Goal: Transaction & Acquisition: Purchase product/service

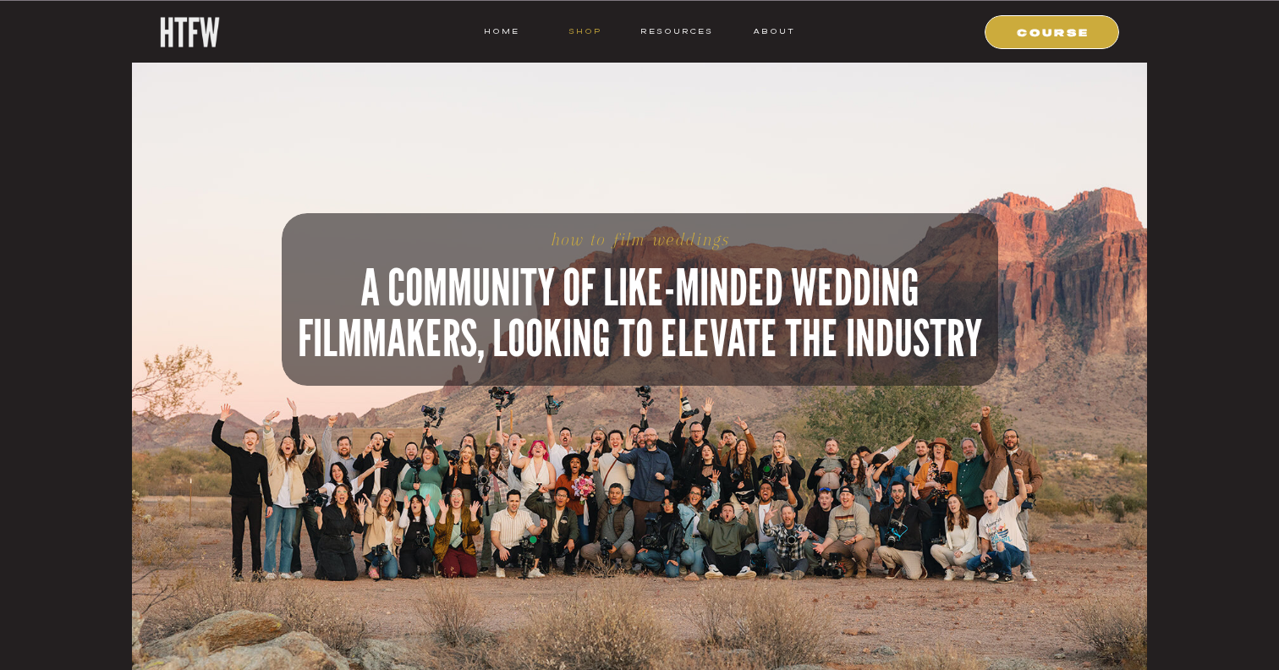
click at [582, 30] on nav "shop" at bounding box center [584, 31] width 67 height 15
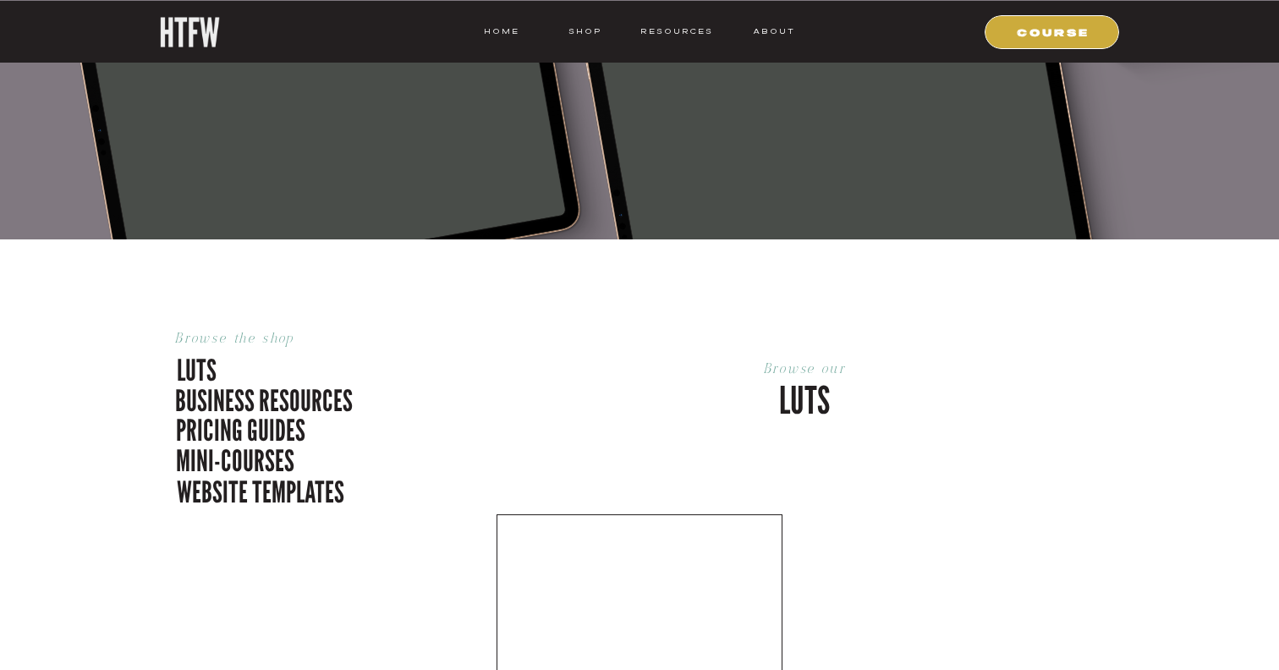
scroll to position [558, 0]
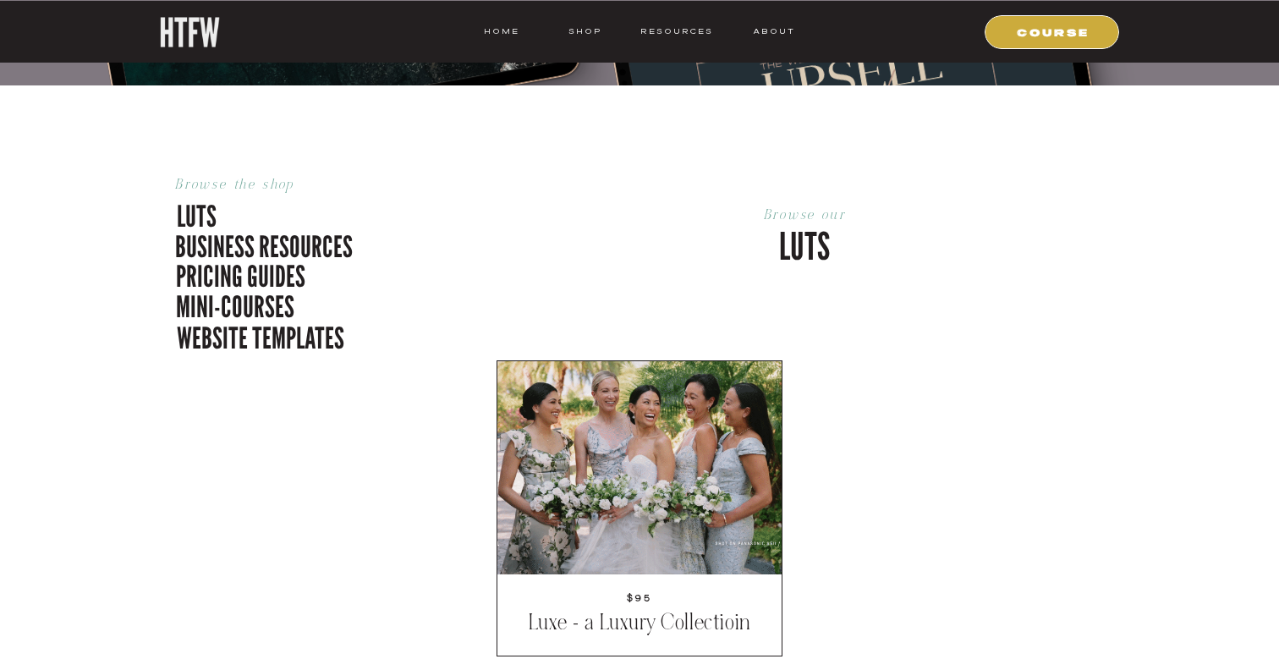
click at [202, 222] on p "luts" at bounding box center [263, 213] width 172 height 36
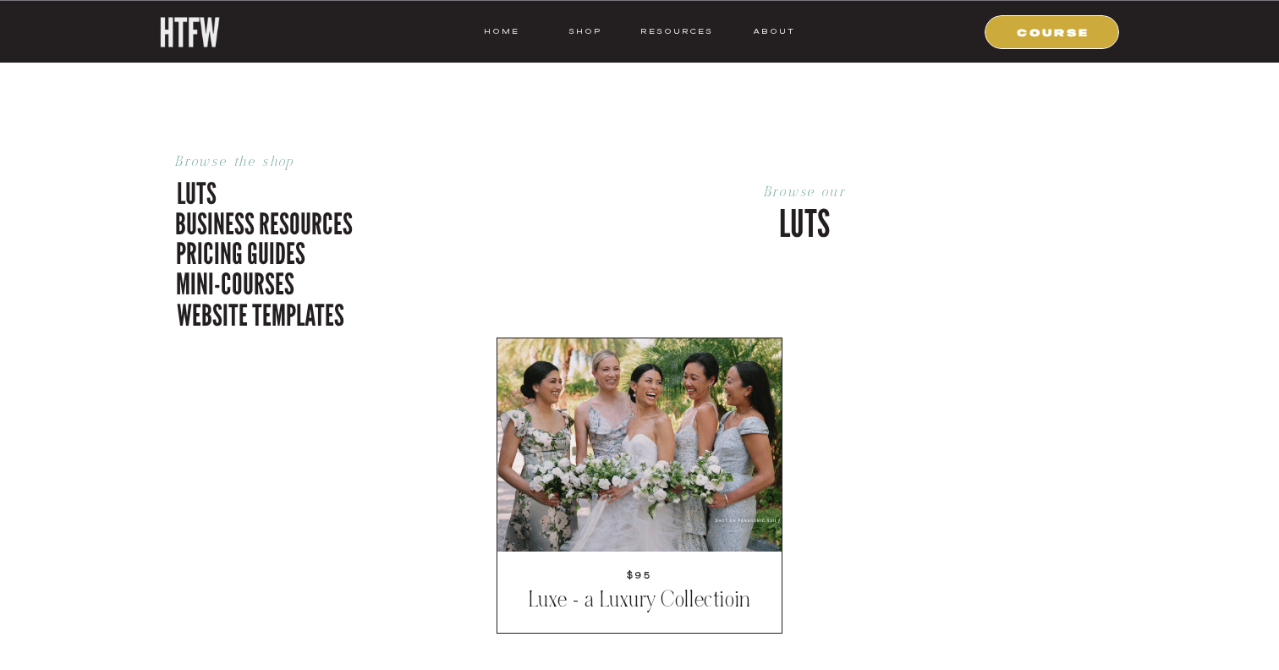
scroll to position [582, 0]
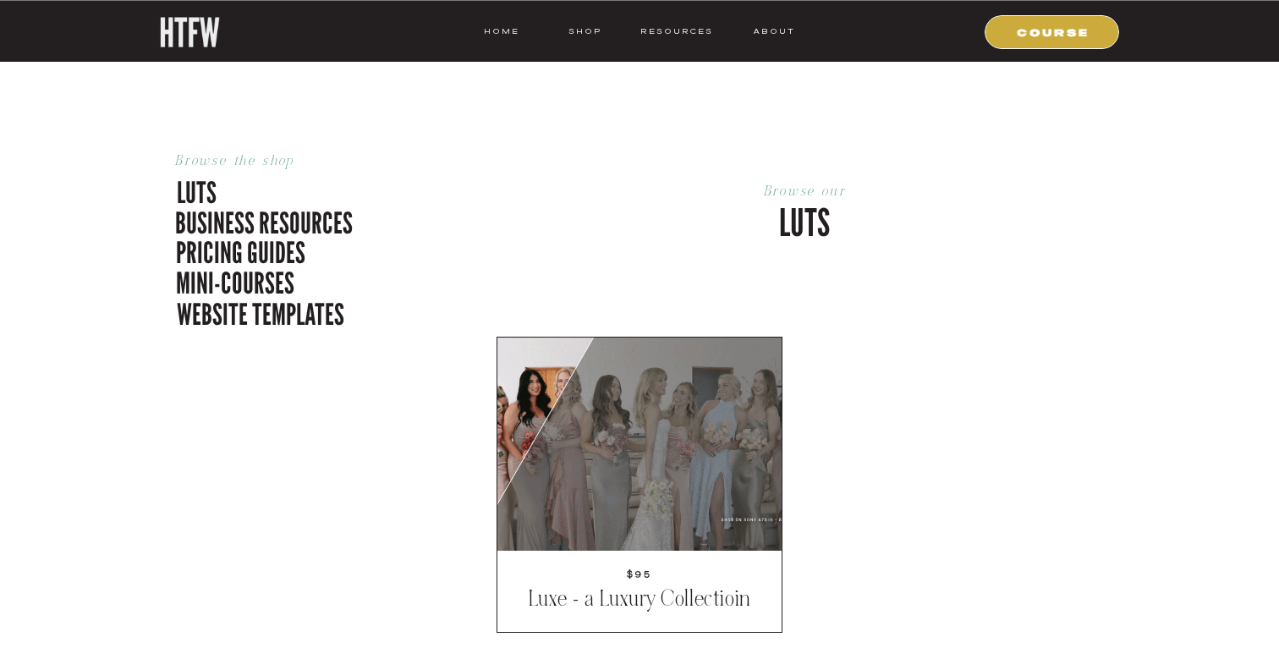
click at [654, 457] on div at bounding box center [639, 443] width 284 height 213
